Goal: Task Accomplishment & Management: Use online tool/utility

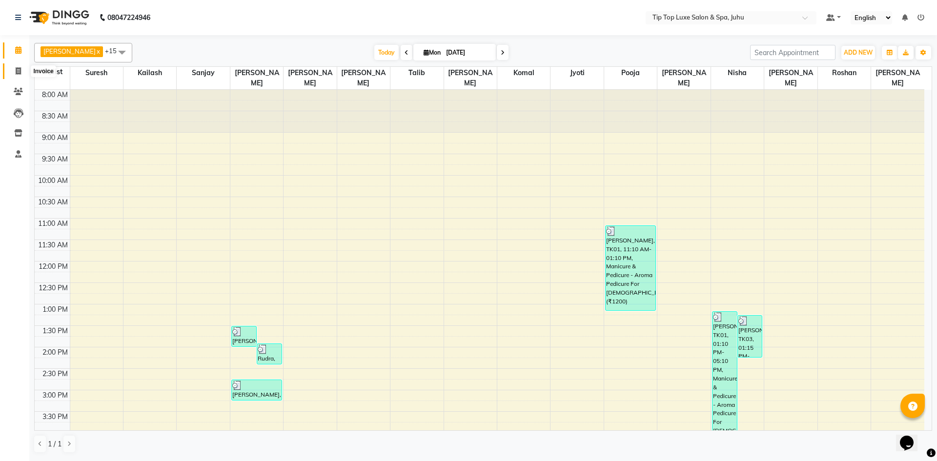
click at [16, 75] on span at bounding box center [18, 71] width 17 height 11
select select "service"
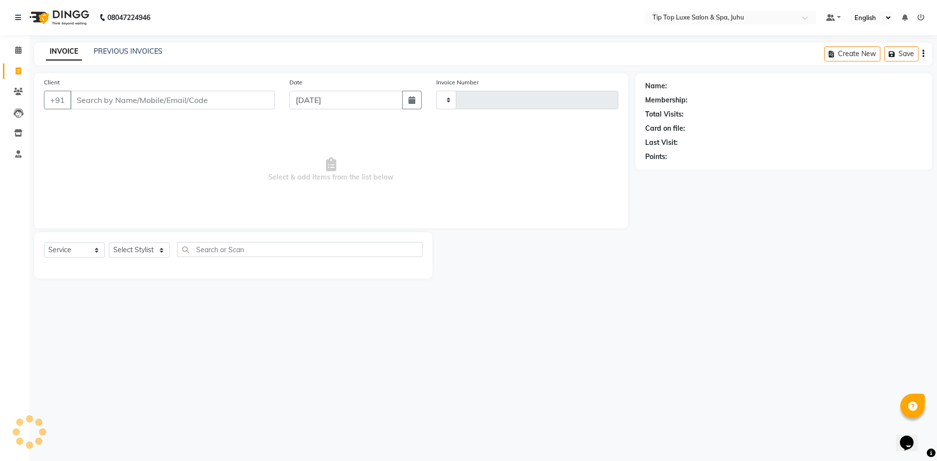
type input "1803"
select select "8298"
click at [109, 99] on input "Client" at bounding box center [172, 100] width 204 height 19
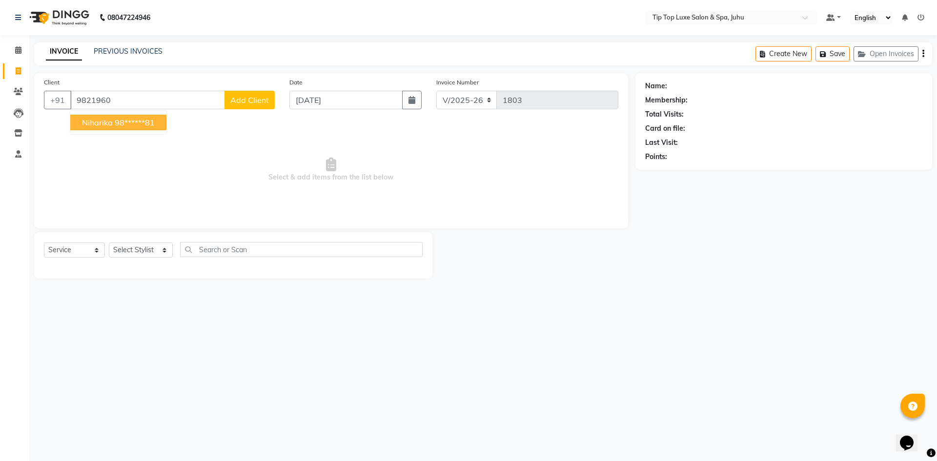
click at [88, 127] on button "[PERSON_NAME] 98******81" at bounding box center [118, 123] width 96 height 16
type input "98******81"
select select "1: Object"
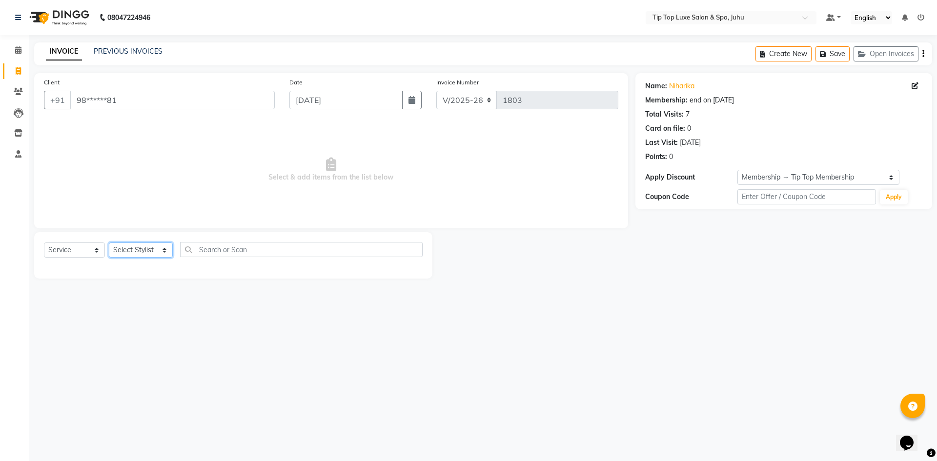
click at [143, 251] on select "Select Stylist [PERSON_NAME] admin [PERSON_NAME] creado ANAO [PERSON_NAME] Jyot…" at bounding box center [141, 250] width 64 height 15
select select "82323"
click at [109, 243] on select "Select Stylist [PERSON_NAME] admin [PERSON_NAME] creado ANAO [PERSON_NAME] Jyot…" at bounding box center [141, 250] width 64 height 15
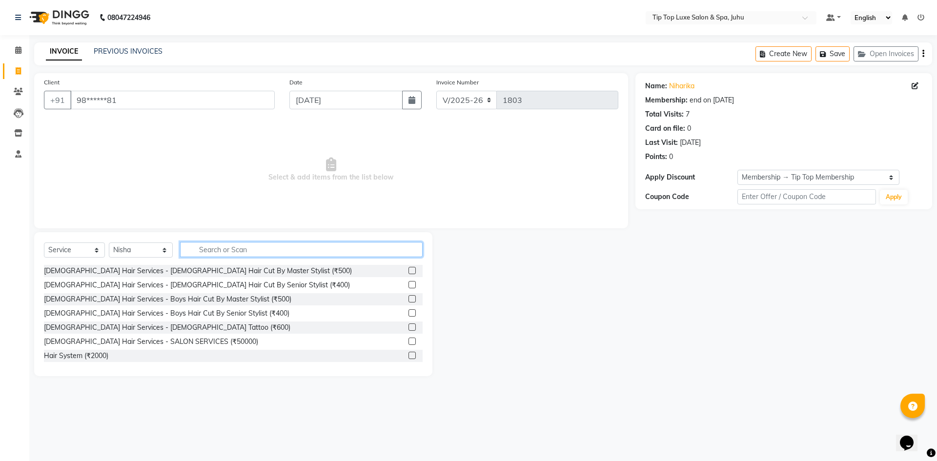
click at [268, 253] on input "text" at bounding box center [301, 249] width 243 height 15
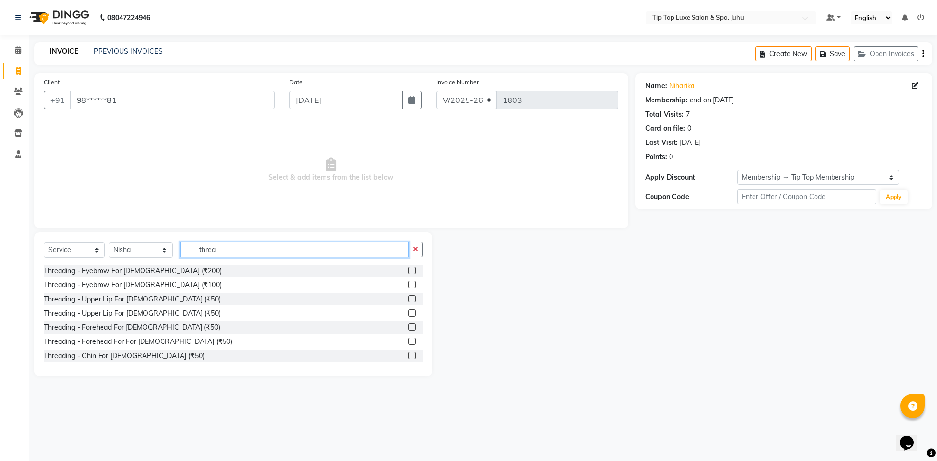
type input "threa"
click at [408, 312] on label at bounding box center [411, 312] width 7 height 7
click at [408, 312] on input "checkbox" at bounding box center [411, 313] width 6 height 6
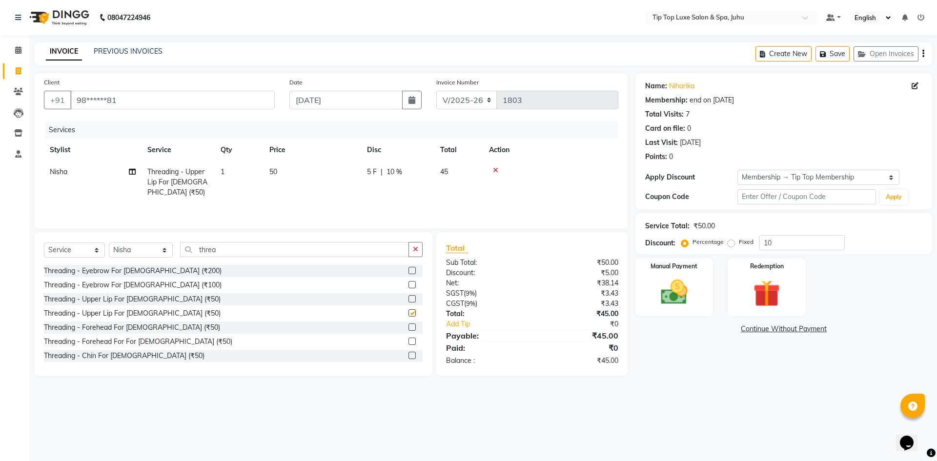
checkbox input "false"
click at [414, 250] on icon "button" at bounding box center [415, 249] width 5 height 7
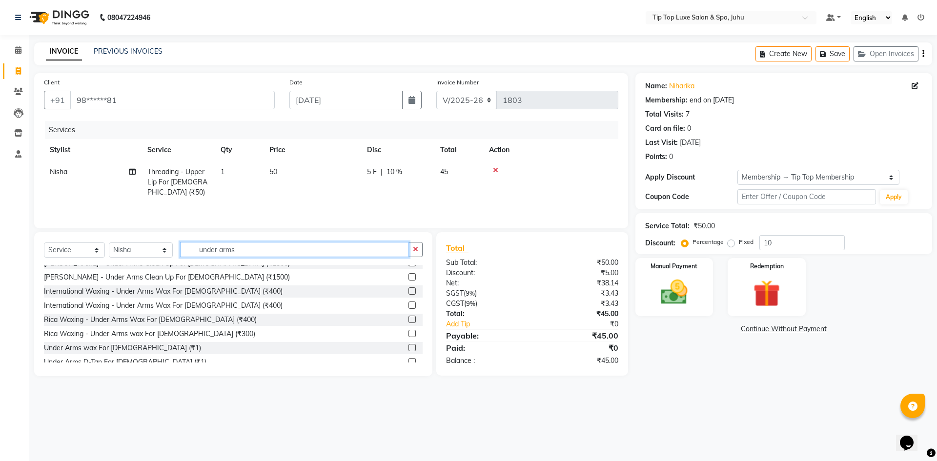
scroll to position [46, 0]
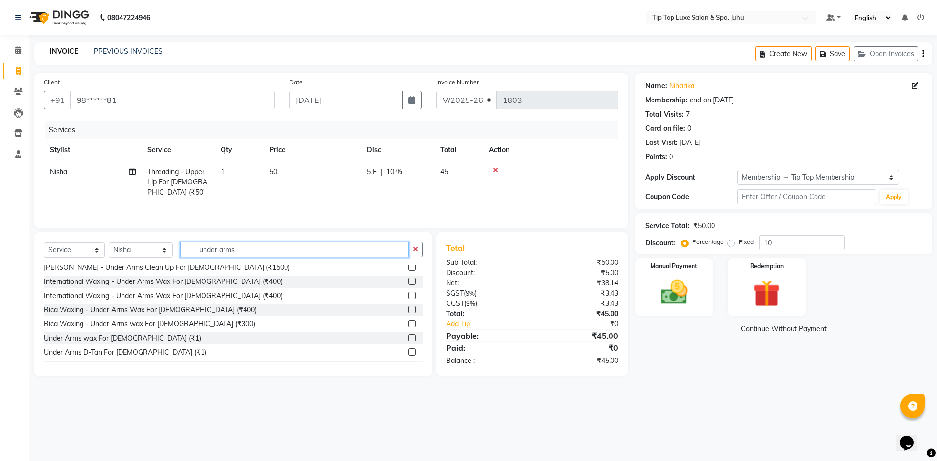
type input "under arms"
click at [408, 323] on label at bounding box center [411, 323] width 7 height 7
click at [408, 323] on input "checkbox" at bounding box center [411, 324] width 6 height 6
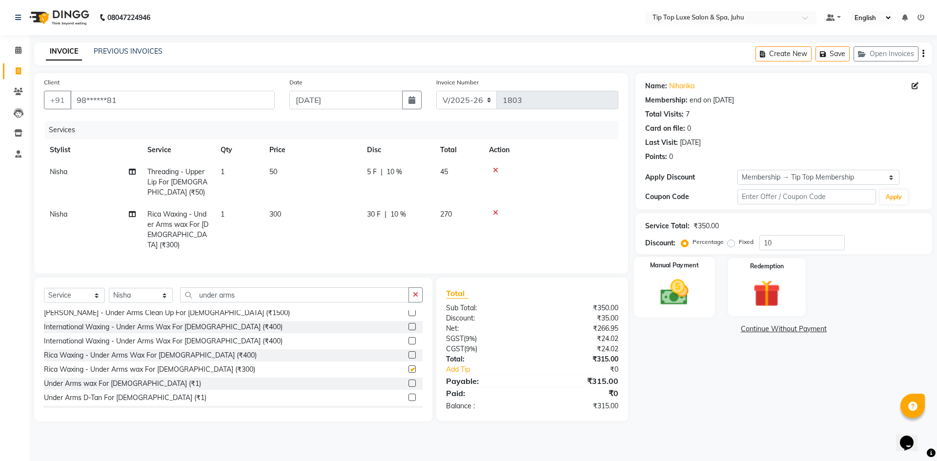
checkbox input "false"
drag, startPoint x: 390, startPoint y: 209, endPoint x: 403, endPoint y: 174, distance: 36.9
click at [403, 174] on div "5 F | 10 %" at bounding box center [397, 172] width 61 height 10
select select "82323"
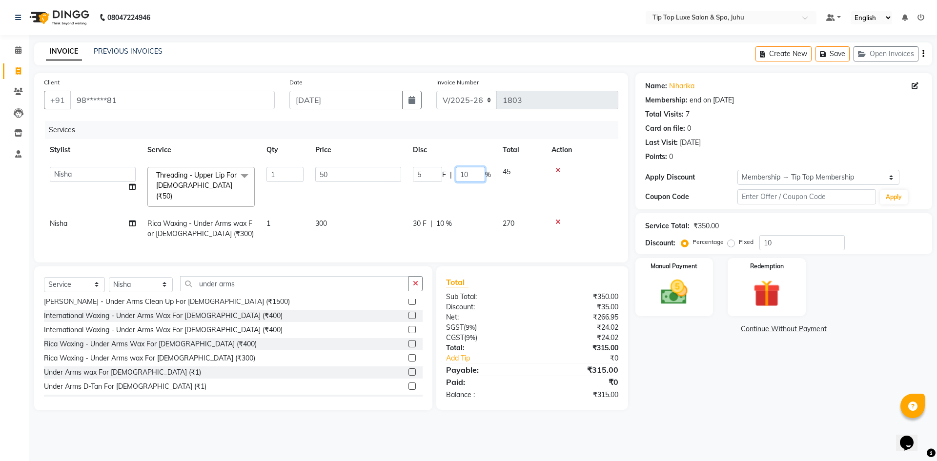
click at [464, 172] on input "10" at bounding box center [470, 174] width 29 height 15
type input "0"
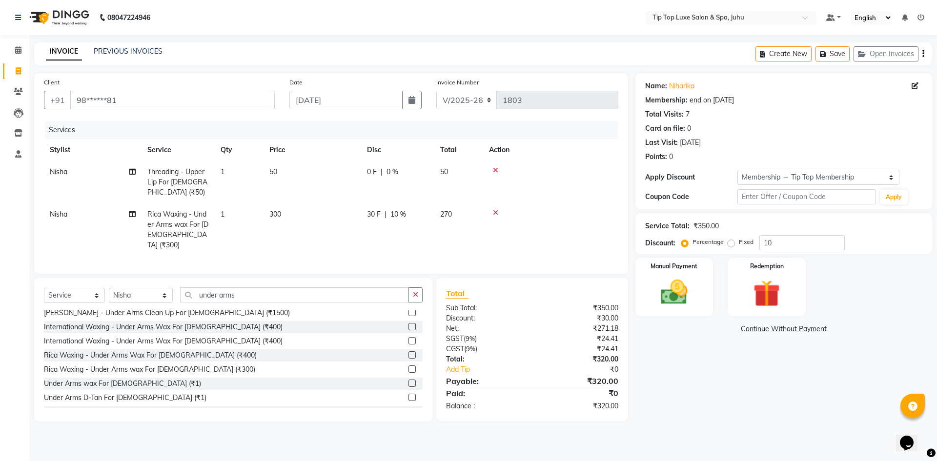
click at [458, 216] on tr "Nisha Rica Waxing - Under Arms wax For [DEMOGRAPHIC_DATA] (₹300) 1 300 30 F | 1…" at bounding box center [331, 229] width 574 height 53
click at [392, 210] on span "10 %" at bounding box center [398, 214] width 16 height 10
select select "82323"
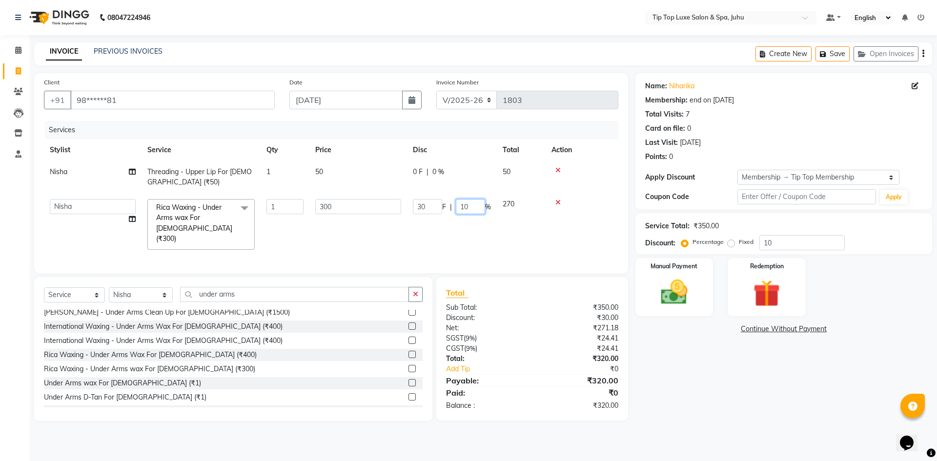
click at [463, 204] on input "10" at bounding box center [470, 206] width 29 height 15
type input "0"
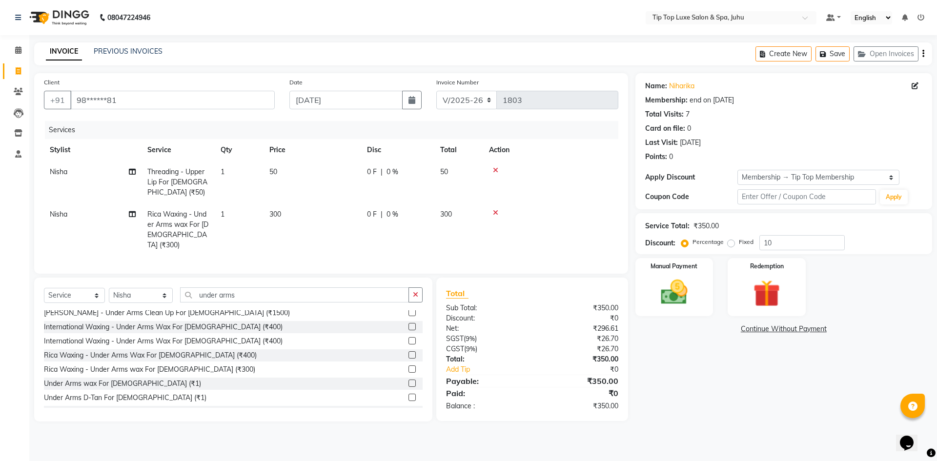
click at [462, 242] on tr "Nisha Rica Waxing - Under Arms wax For [DEMOGRAPHIC_DATA] (₹300) 1 300 0 F | 0 …" at bounding box center [331, 229] width 574 height 53
click at [658, 309] on div "Manual Payment" at bounding box center [673, 287] width 81 height 60
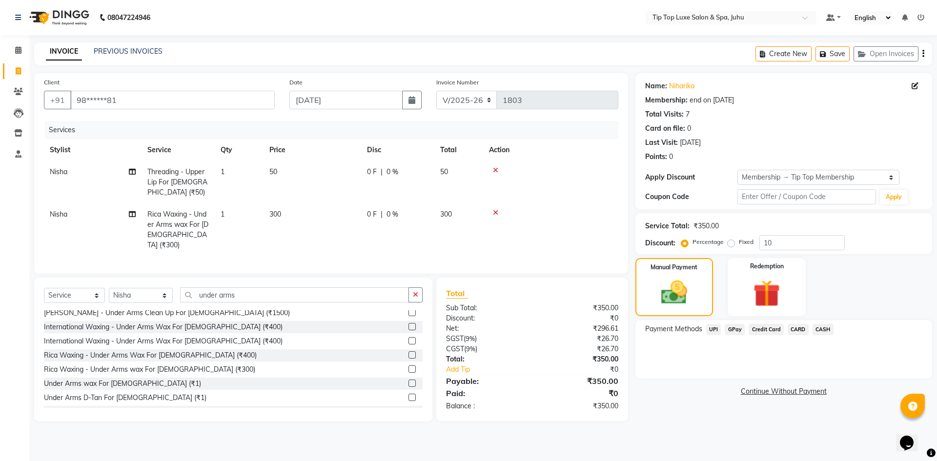
click at [709, 332] on span "UPI" at bounding box center [713, 329] width 15 height 11
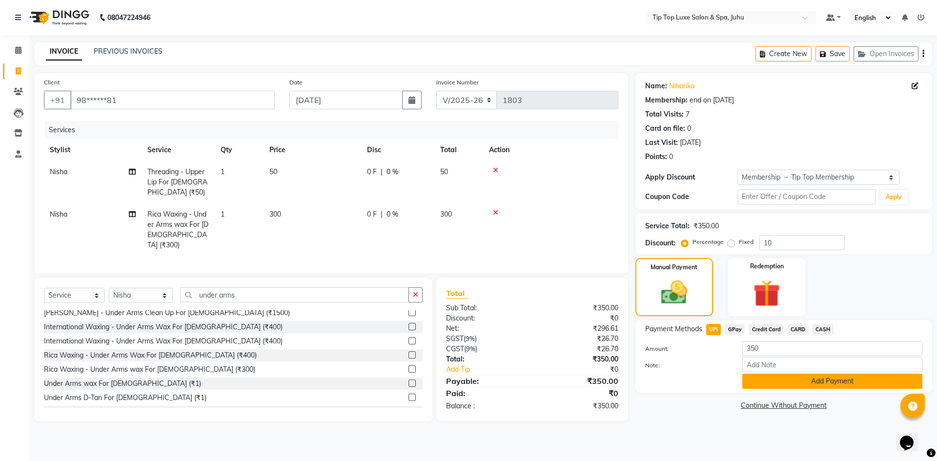
click at [787, 384] on button "Add Payment" at bounding box center [832, 381] width 180 height 15
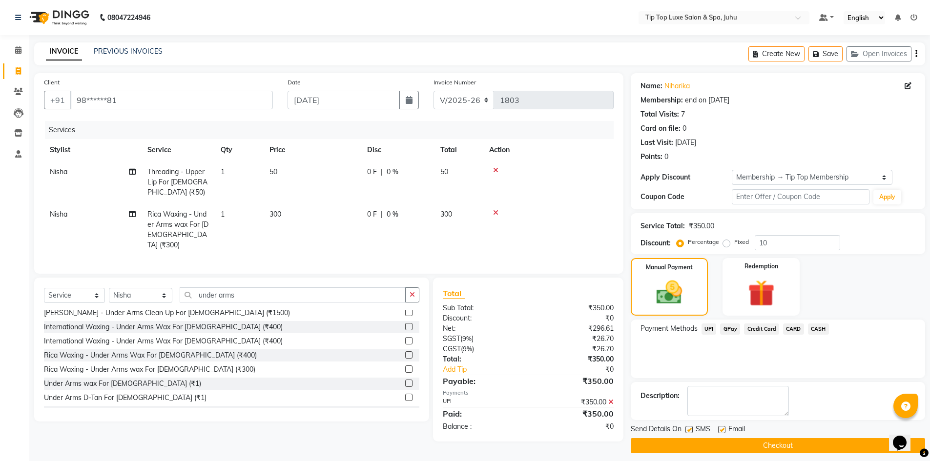
click at [763, 454] on main "INVOICE PREVIOUS INVOICES Create New Save Open Invoices Client +91 98******81 D…" at bounding box center [479, 254] width 900 height 425
drag, startPoint x: 763, startPoint y: 446, endPoint x: 763, endPoint y: 441, distance: 5.4
click at [763, 441] on button "Checkout" at bounding box center [777, 445] width 294 height 15
